Goal: Information Seeking & Learning: Check status

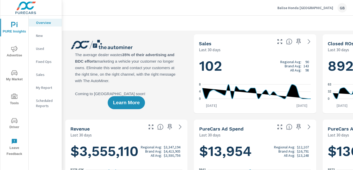
click at [18, 51] on span "Advertise" at bounding box center [14, 52] width 25 height 13
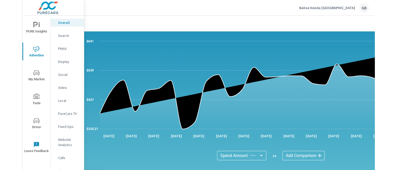
scroll to position [401, 6]
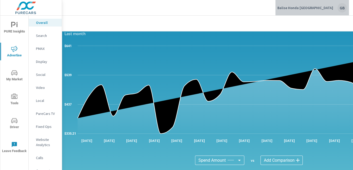
click at [277, 10] on div "Balise Honda [GEOGRAPHIC_DATA] [GEOGRAPHIC_DATA]" at bounding box center [311, 7] width 69 height 9
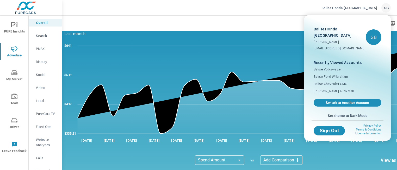
click at [209, 22] on div at bounding box center [198, 85] width 397 height 170
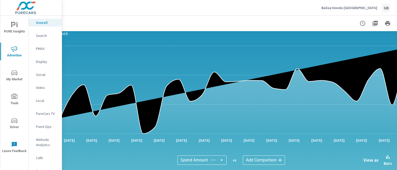
scroll to position [401, 54]
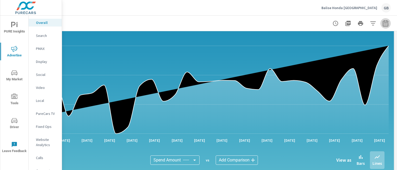
click at [277, 23] on icon "button" at bounding box center [385, 23] width 6 height 6
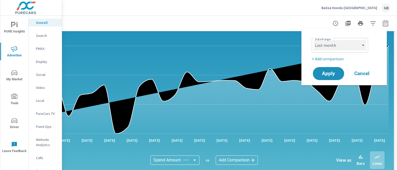
click at [277, 45] on select "Custom [DATE] Last week Last 7 days Last 14 days Last 30 days Last 45 days Last…" at bounding box center [340, 45] width 52 height 10
click at [277, 40] on select "Custom [DATE] Last week Last 7 days Last 14 days Last 30 days Last 45 days Last…" at bounding box center [340, 45] width 52 height 10
select select "custom"
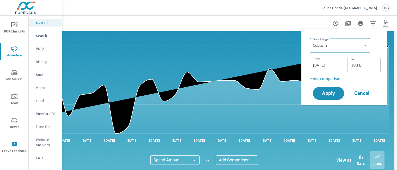
click at [277, 66] on input "[DATE]" at bounding box center [326, 65] width 29 height 10
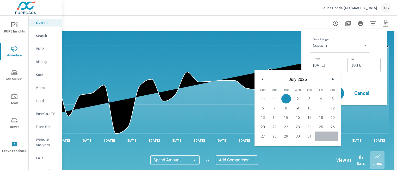
click at [263, 80] on icon "button" at bounding box center [261, 79] width 3 height 2
click at [277, 107] on span "9" at bounding box center [321, 108] width 12 height 7
type input "[DATE]"
click at [277, 65] on input "[DATE]" at bounding box center [363, 65] width 29 height 10
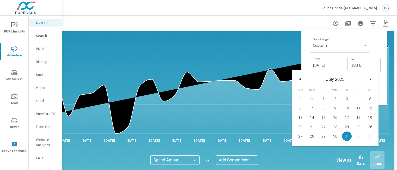
click at [277, 136] on span "31" at bounding box center [347, 136] width 12 height 7
click at [277, 85] on div "Date Range Custom [DATE] Last week Last 7 days Last 14 days Last 30 days Last 4…" at bounding box center [344, 67] width 77 height 68
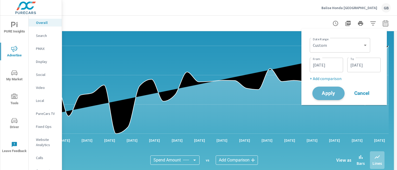
click at [277, 91] on span "Apply" at bounding box center [328, 93] width 21 height 5
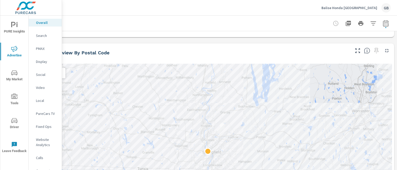
scroll to position [176, 50]
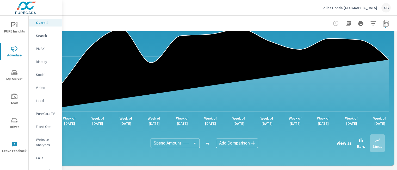
scroll to position [442, 50]
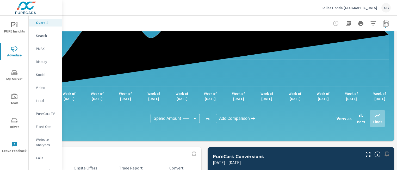
click at [233, 118] on body "PURE Insights Advertise My Market Tools Driver Leave Feedback Overall Search PM…" at bounding box center [198, 85] width 397 height 170
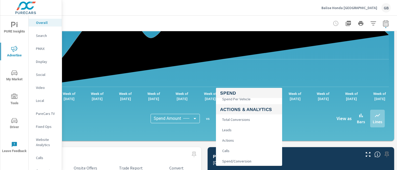
scroll to position [77, 0]
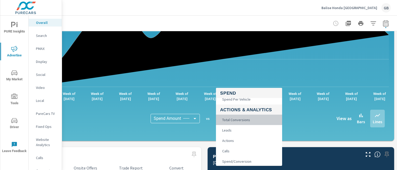
click at [233, 118] on span "Total Conversions" at bounding box center [235, 119] width 31 height 7
type input "Total Conversions"
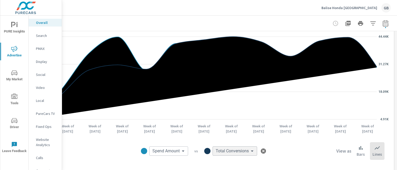
scroll to position [410, 54]
click at [277, 153] on p "Bars" at bounding box center [361, 154] width 8 height 6
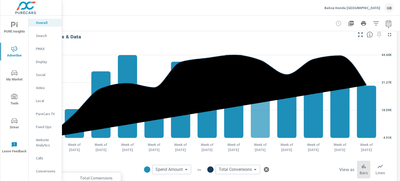
scroll to position [392, 51]
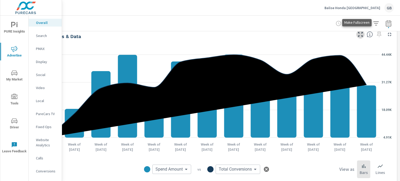
click at [277, 33] on icon "button" at bounding box center [360, 34] width 6 height 6
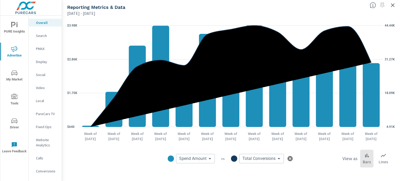
scroll to position [0, 47]
click at [198, 156] on body "PURE Insights Advertise My Market Tools Driver Leave Feedback Overall Search PM…" at bounding box center [200, 90] width 400 height 181
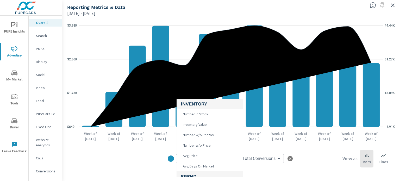
click at [277, 143] on div at bounding box center [200, 90] width 400 height 181
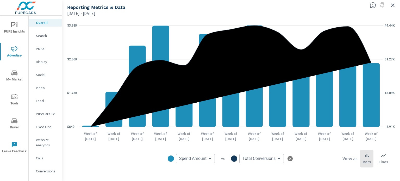
click at [277, 160] on icon "button" at bounding box center [290, 158] width 5 height 5
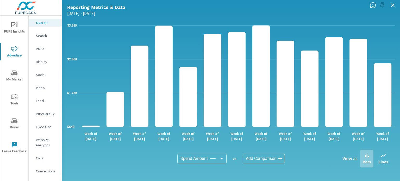
click at [219, 156] on body "PURE Insights Advertise My Market Tools Driver Leave Feedback Overall Search PM…" at bounding box center [200, 90] width 400 height 181
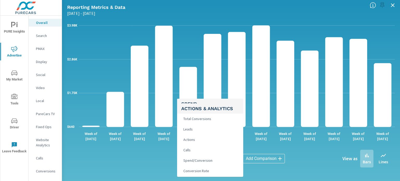
click at [204, 118] on span "Total Conversions" at bounding box center [196, 118] width 31 height 7
type input "Total Conversions"
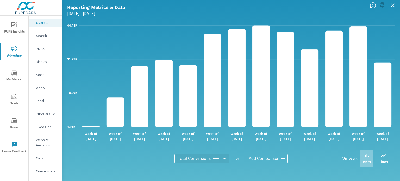
scroll to position [99, 0]
click at [277, 160] on p "Lines" at bounding box center [383, 162] width 9 height 6
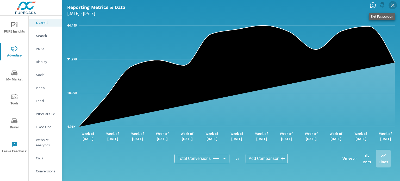
click at [277, 6] on icon "button" at bounding box center [393, 5] width 4 height 4
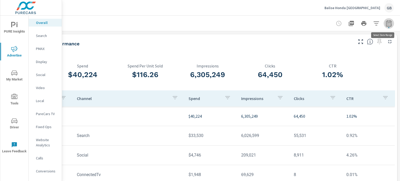
click at [277, 27] on button "button" at bounding box center [389, 23] width 10 height 10
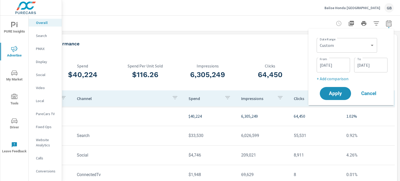
click at [277, 79] on p "+ Add comparison" at bounding box center [352, 79] width 71 height 6
select select "Previous period"
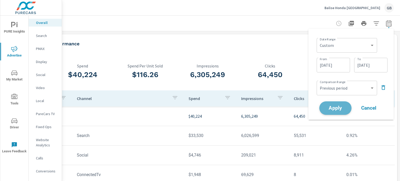
click at [277, 109] on span "Apply" at bounding box center [335, 108] width 21 height 5
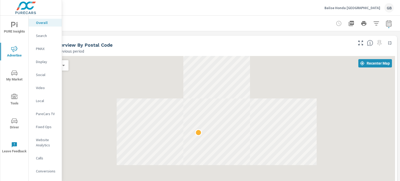
scroll to position [222, 47]
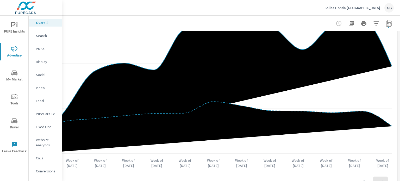
scroll to position [506, 47]
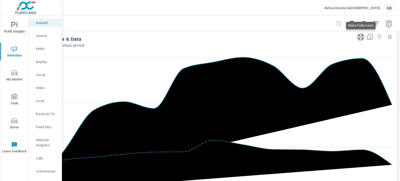
click at [277, 39] on icon "button" at bounding box center [361, 37] width 6 height 6
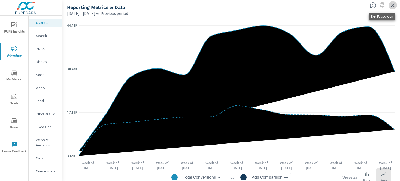
click at [277, 5] on icon "button" at bounding box center [393, 5] width 6 height 6
